Goal: Communication & Community: Share content

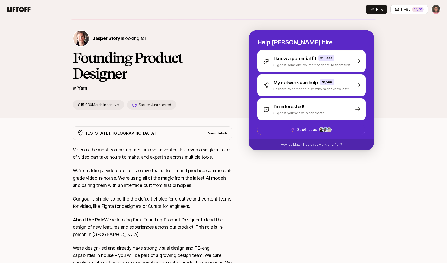
scroll to position [44, 0]
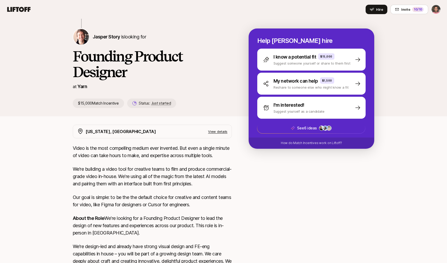
click at [214, 131] on p "View details" at bounding box center [217, 131] width 19 height 5
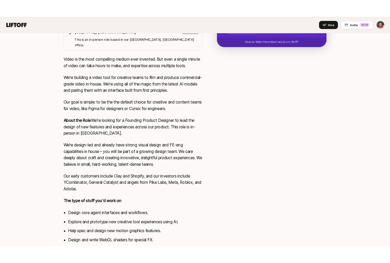
scroll to position [0, 0]
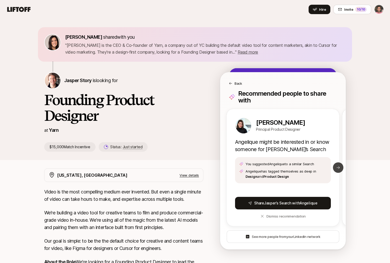
click at [337, 168] on icon at bounding box center [338, 168] width 4 height 4
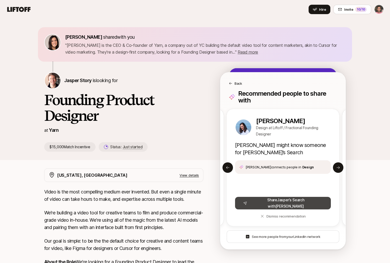
click at [284, 203] on button "Share [PERSON_NAME] ’s Search with [PERSON_NAME]" at bounding box center [283, 203] width 96 height 13
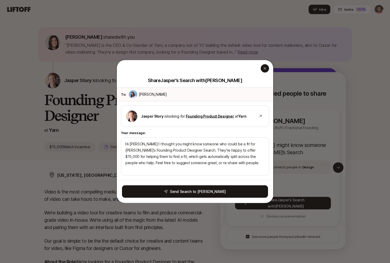
click at [265, 70] on icon "button" at bounding box center [265, 68] width 4 height 4
type textarea "Hi [PERSON_NAME]! I thought you might know someone who could be a fit for [PERS…"
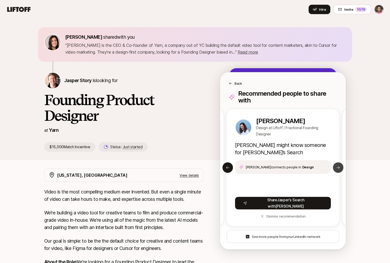
click at [338, 168] on icon at bounding box center [338, 168] width 4 height 4
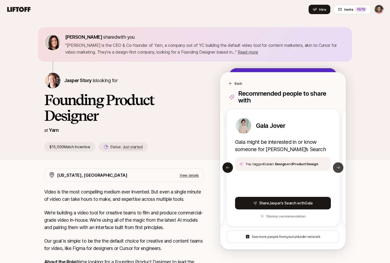
click at [338, 168] on icon at bounding box center [338, 168] width 4 height 4
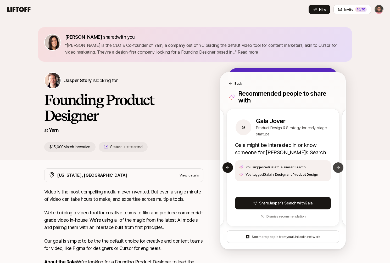
click at [338, 168] on icon at bounding box center [338, 168] width 4 height 4
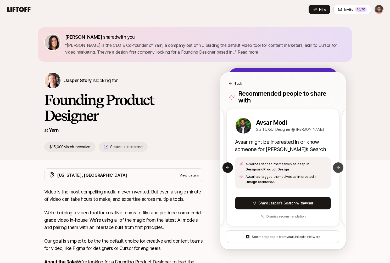
click at [338, 168] on icon at bounding box center [338, 168] width 4 height 4
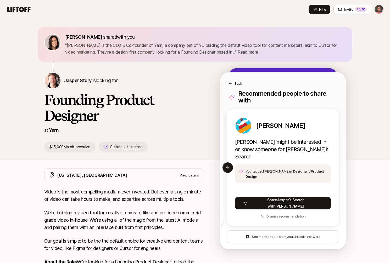
click at [231, 83] on icon at bounding box center [231, 84] width 4 height 4
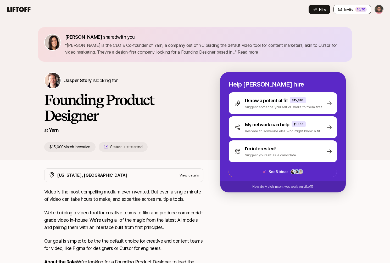
click at [359, 8] on div "10 /10" at bounding box center [361, 9] width 12 height 5
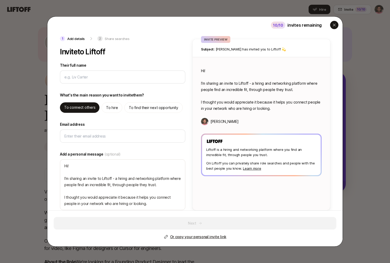
click at [333, 25] on icon "button" at bounding box center [334, 25] width 3 height 3
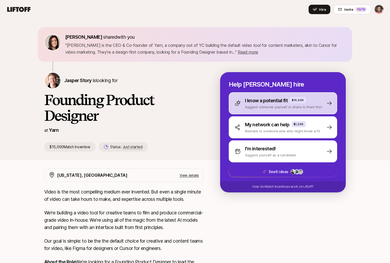
click at [269, 102] on p "I know a potential fit" at bounding box center [266, 100] width 43 height 7
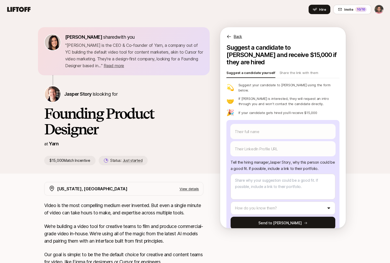
click at [229, 37] on icon at bounding box center [228, 36] width 5 height 5
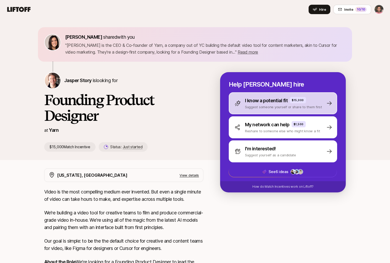
click at [255, 106] on p "Suggest someone yourself or share to them first" at bounding box center [283, 106] width 77 height 5
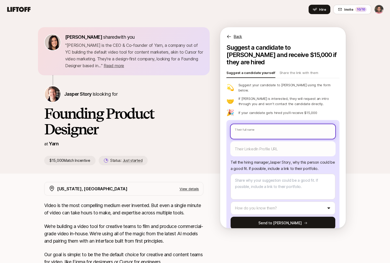
click at [252, 124] on input "text" at bounding box center [282, 131] width 105 height 15
type textarea "x"
type input "A"
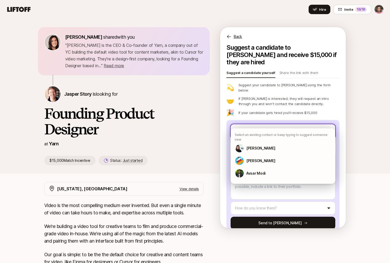
type textarea "x"
type input "Ab"
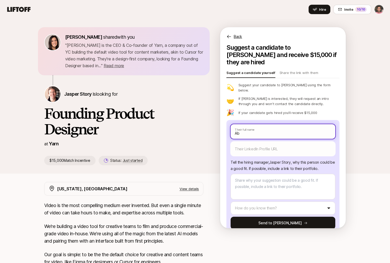
type textarea "x"
type input "Abd"
type textarea "x"
type input "Abdu"
type textarea "x"
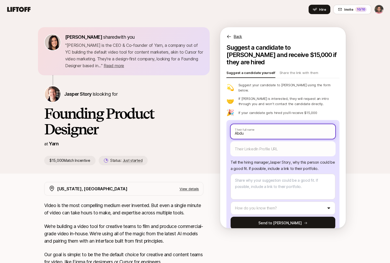
type input "[PERSON_NAME]"
type textarea "x"
type input "Abdull"
type textarea "x"
type input "[PERSON_NAME]"
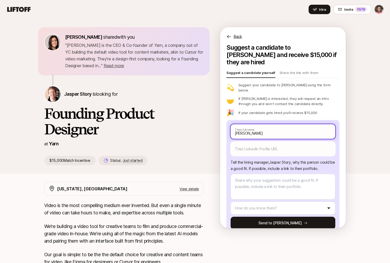
type textarea "x"
type input "[PERSON_NAME]"
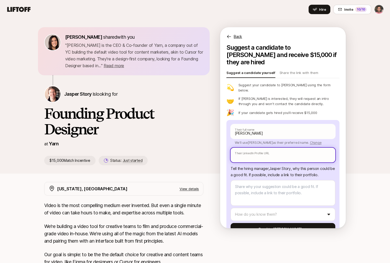
click at [248, 148] on input "text" at bounding box center [282, 155] width 105 height 15
paste input "[URL][DOMAIN_NAME]"
type textarea "x"
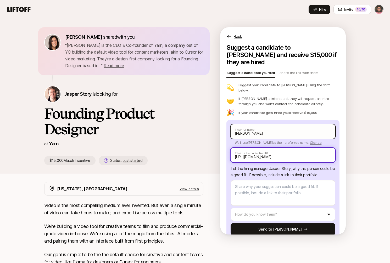
type input "[URL][DOMAIN_NAME]"
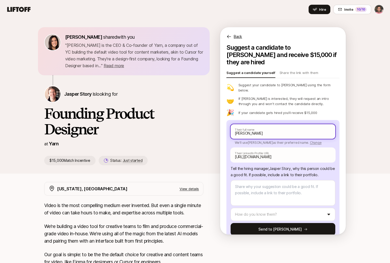
click at [259, 124] on input "[PERSON_NAME]" at bounding box center [282, 131] width 105 height 15
type textarea "x"
type input "[PERSON_NAME]"
type textarea "x"
type input "[PERSON_NAME]"
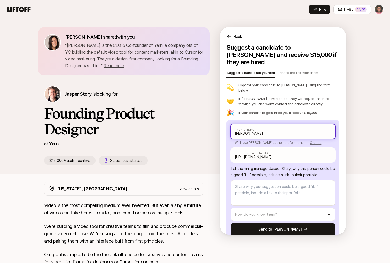
type textarea "x"
type input "[PERSON_NAME]"
type textarea "x"
type input "[PERSON_NAME]"
type textarea "x"
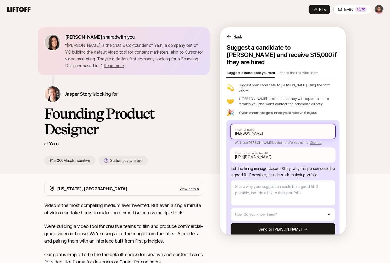
type input "[PERSON_NAME]"
type textarea "x"
type input "[PERSON_NAME]"
type textarea "x"
type input "[PERSON_NAME]"
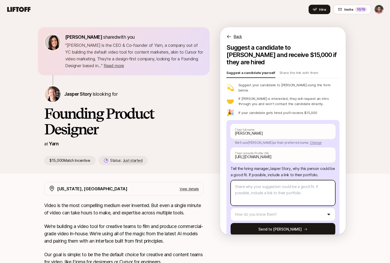
click at [259, 180] on textarea at bounding box center [282, 193] width 105 height 26
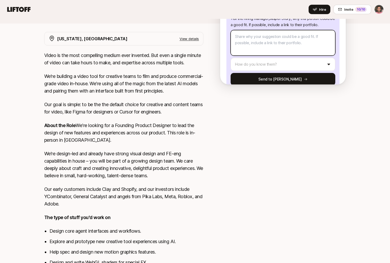
scroll to position [164, 0]
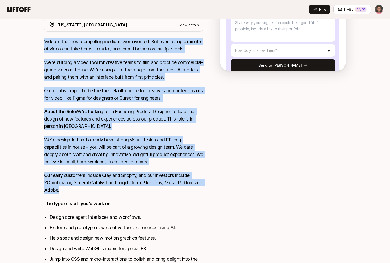
drag, startPoint x: 45, startPoint y: 42, endPoint x: 155, endPoint y: 196, distance: 188.9
click at [155, 196] on div "Video is the most compelling medium ever invented. But even a single minute of …" at bounding box center [123, 162] width 159 height 249
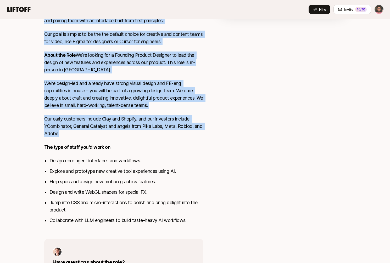
scroll to position [270, 0]
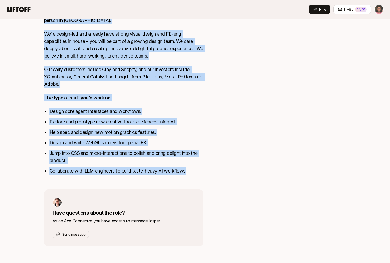
click at [187, 171] on li "Collaborate with LLM engineers to build taste-heavy AI workflows." at bounding box center [126, 170] width 154 height 7
copy div "Lorem ip dol sita consectetu adipis elit seddoeiu. Tem inci u labore etdolo ma …"
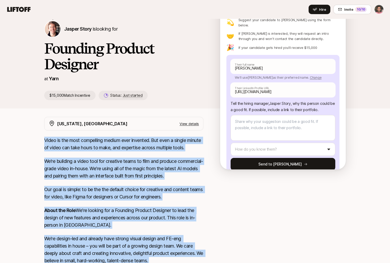
scroll to position [0, 0]
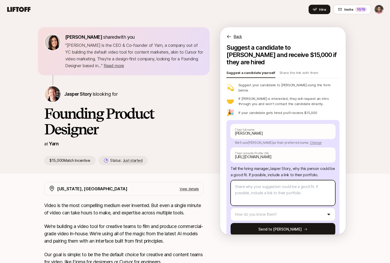
click at [283, 180] on textarea at bounding box center [282, 193] width 105 height 26
paste textarea "[PERSON_NAME] would be a great fit for this role. He’s a seasoned product desig…"
type textarea "x"
type textarea "[PERSON_NAME] would be a great fit for this role. He’s a seasoned product desig…"
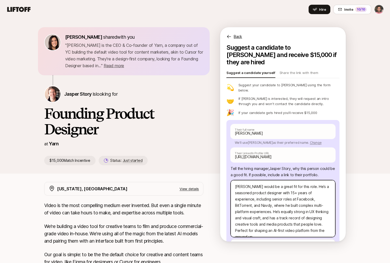
drag, startPoint x: 251, startPoint y: 175, endPoint x: 308, endPoint y: 176, distance: 57.8
click at [308, 180] on textarea "[PERSON_NAME] would be a great fit for this role. He’s a seasoned product desig…" at bounding box center [282, 208] width 105 height 57
type textarea "x"
type textarea "[PERSON_NAME] ’s a seasoned product designer with 15+ years of experience, incl…"
type textarea "x"
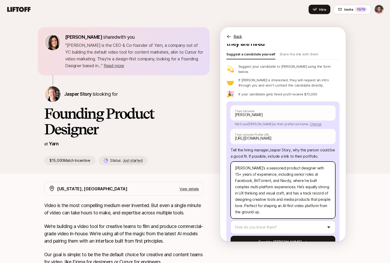
scroll to position [24, 0]
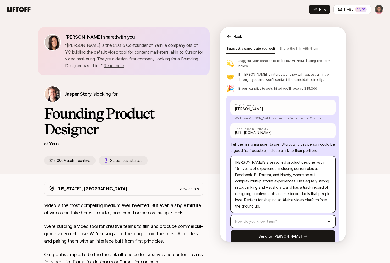
type textarea "[PERSON_NAME]’s a seasoned product designer with 15+ years of experience, inclu…"
click at [266, 209] on html "Home Searches People 1 Your Private Network Hire Hire Invite 10 /10 [PERSON_NAM…" at bounding box center [195, 131] width 390 height 263
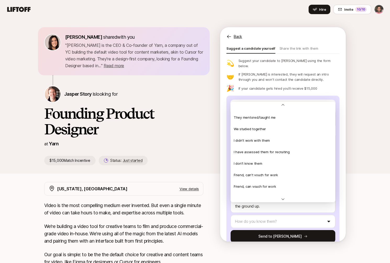
scroll to position [113, 0]
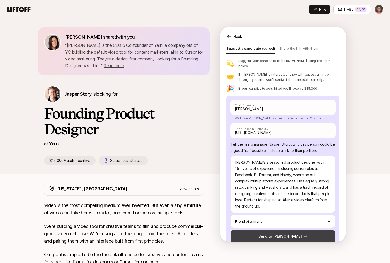
click at [282, 230] on button "Send to [PERSON_NAME]" at bounding box center [282, 236] width 105 height 13
type textarea "x"
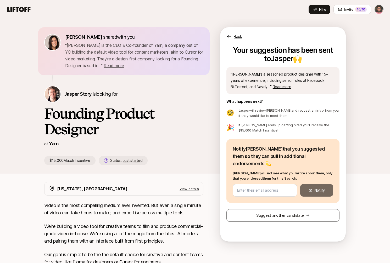
scroll to position [0, 0]
